Goal: Information Seeking & Learning: Learn about a topic

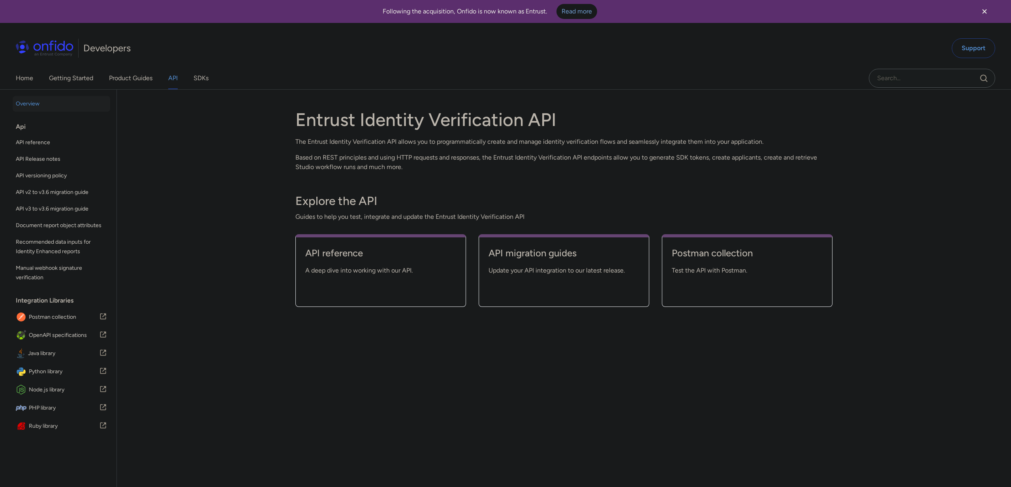
click at [274, 124] on div "Back to Home Overview Api API reference API Release notes API versioning policy…" at bounding box center [505, 303] width 1011 height 427
click at [528, 147] on div "Entrust Identity Verification API The Entrust Identity Verification API allows …" at bounding box center [563, 140] width 537 height 63
